Goal: Find specific page/section: Find specific page/section

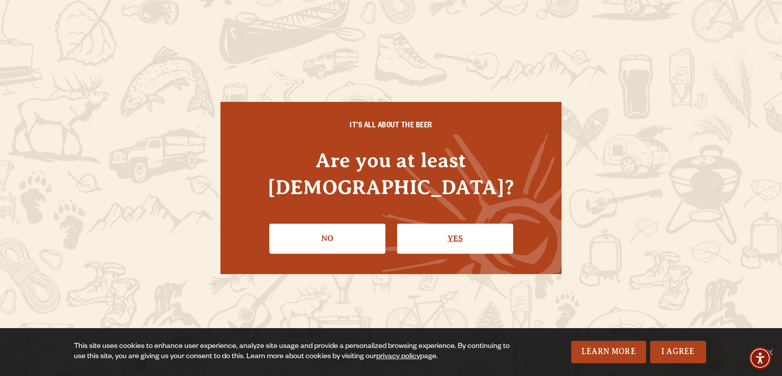
click at [459, 224] on link "Yes" at bounding box center [455, 238] width 116 height 30
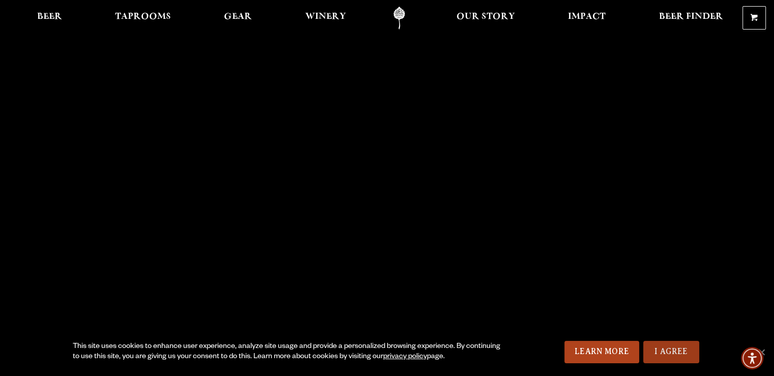
click at [672, 355] on link "I Agree" at bounding box center [671, 352] width 56 height 22
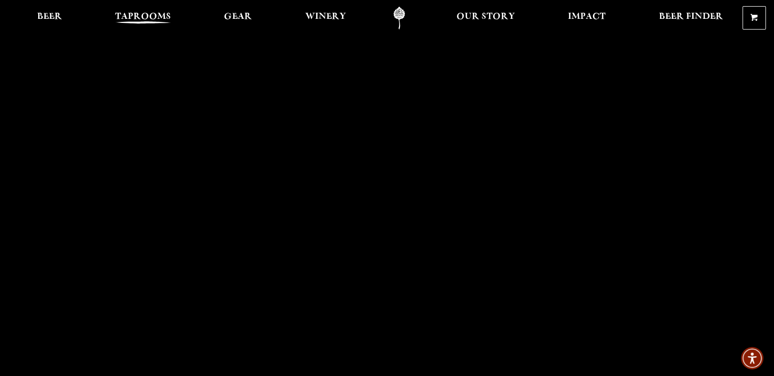
click at [160, 21] on span "Taprooms" at bounding box center [143, 17] width 56 height 8
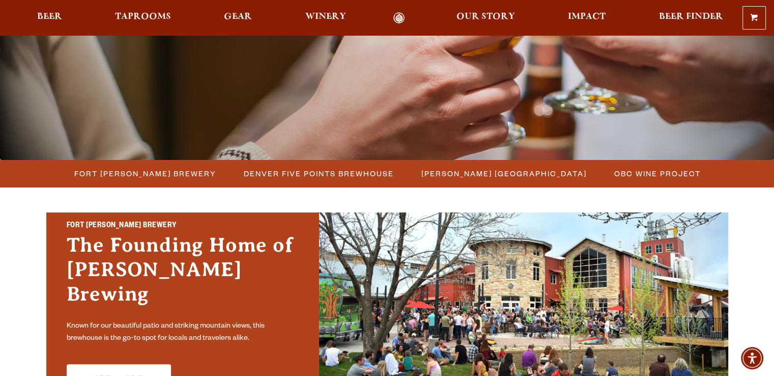
scroll to position [51, 0]
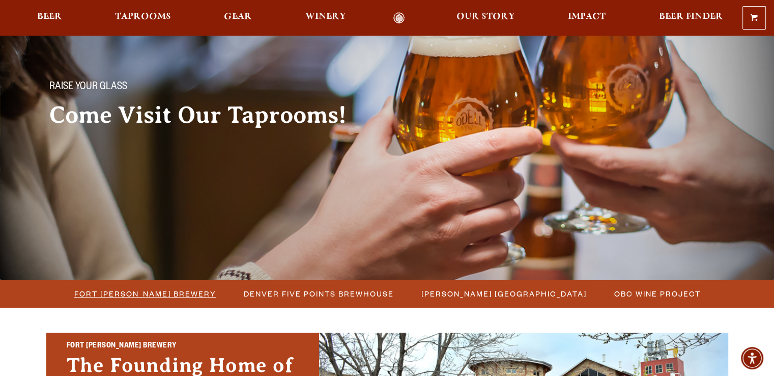
click at [161, 302] on li "Fort [PERSON_NAME] Brewery" at bounding box center [144, 293] width 169 height 19
click at [163, 296] on span "Fort [PERSON_NAME] Brewery" at bounding box center [145, 293] width 142 height 15
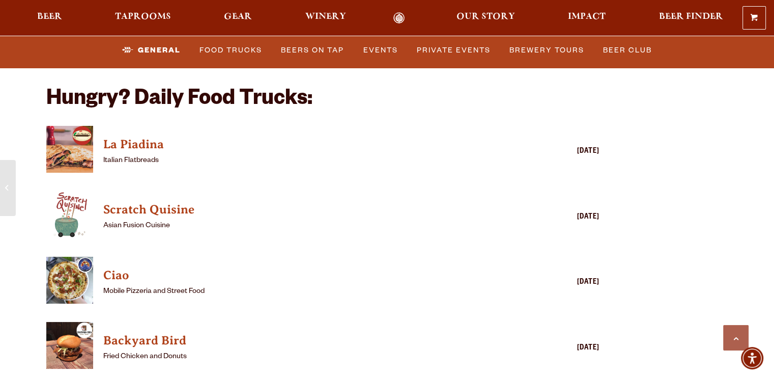
scroll to position [2443, 0]
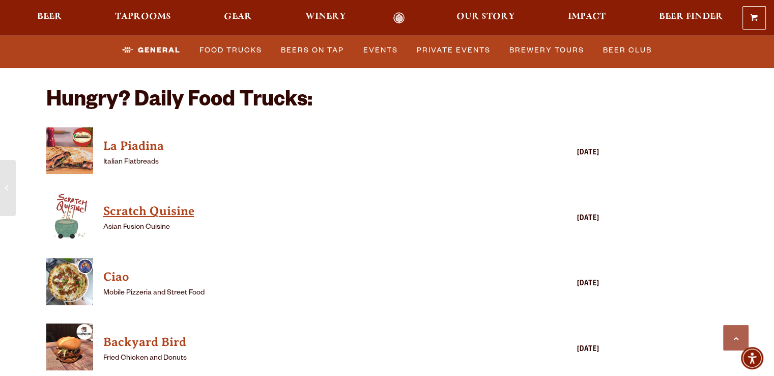
click at [165, 203] on h4 "Scratch Quisine" at bounding box center [308, 211] width 410 height 16
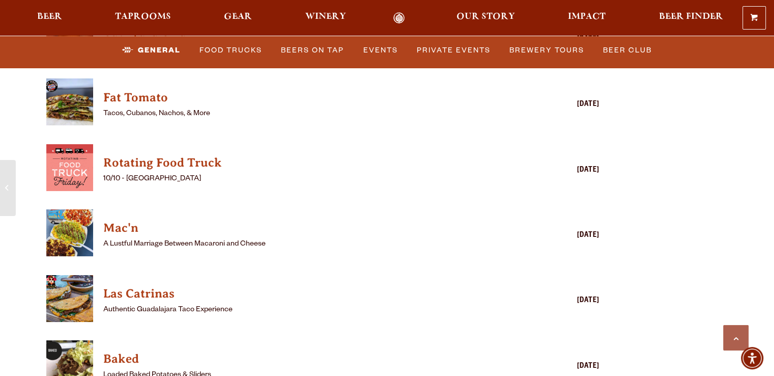
scroll to position [2799, 0]
